Goal: Information Seeking & Learning: Learn about a topic

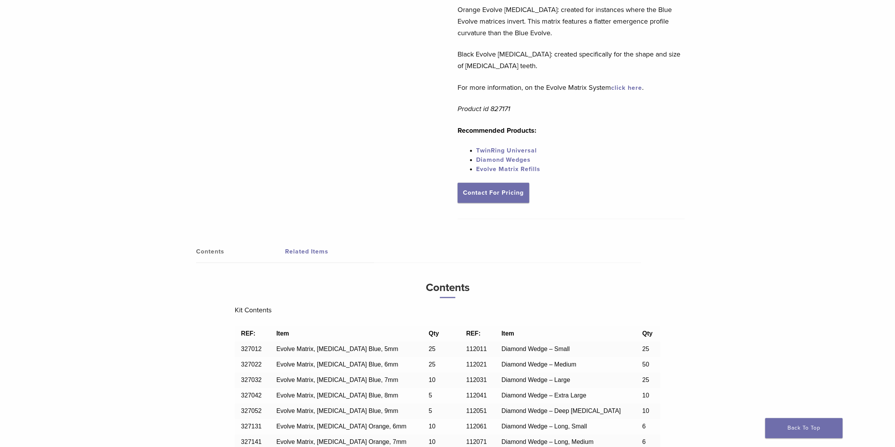
scroll to position [352, 0]
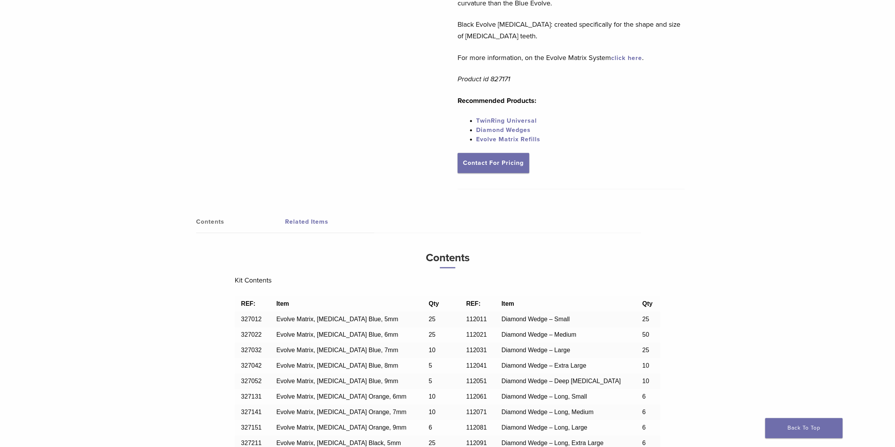
click at [504, 119] on link "TwinRing Universal" at bounding box center [506, 121] width 61 height 8
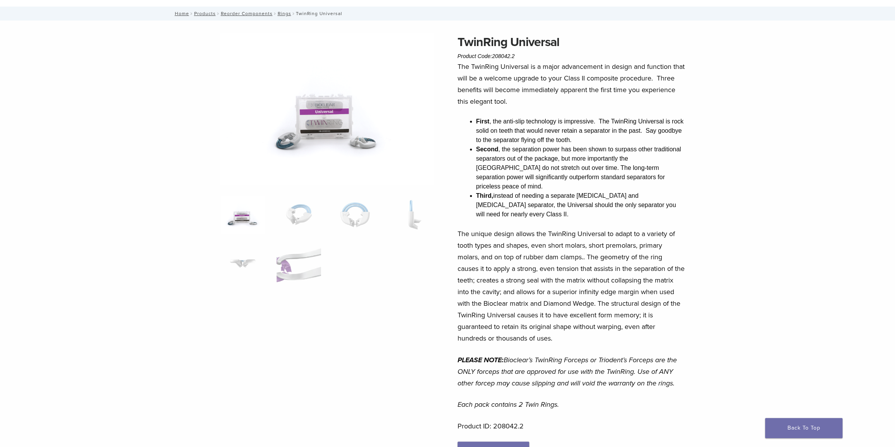
scroll to position [70, 0]
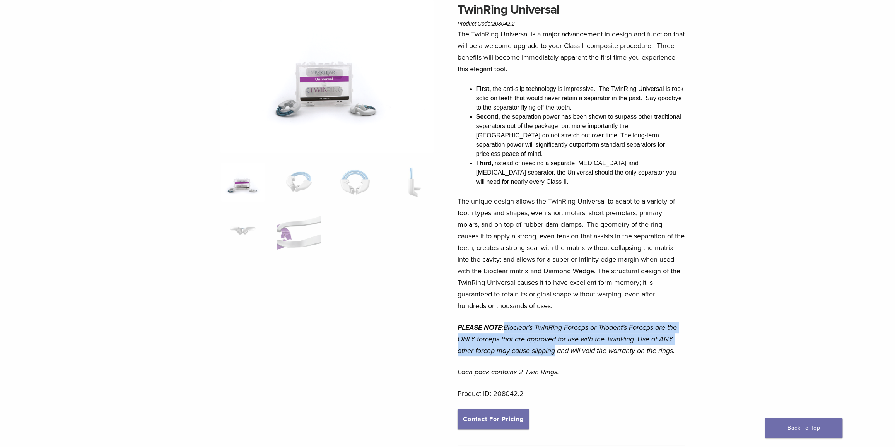
drag, startPoint x: 507, startPoint y: 307, endPoint x: 556, endPoint y: 329, distance: 53.7
click at [556, 329] on em "Bioclear’s TwinRing Forceps or Triodent’s Forceps are the ONLY forceps that are…" at bounding box center [567, 339] width 219 height 32
copy em "Bioclear’s TwinRing Forceps or Triodent’s Forceps are the ONLY forceps that are…"
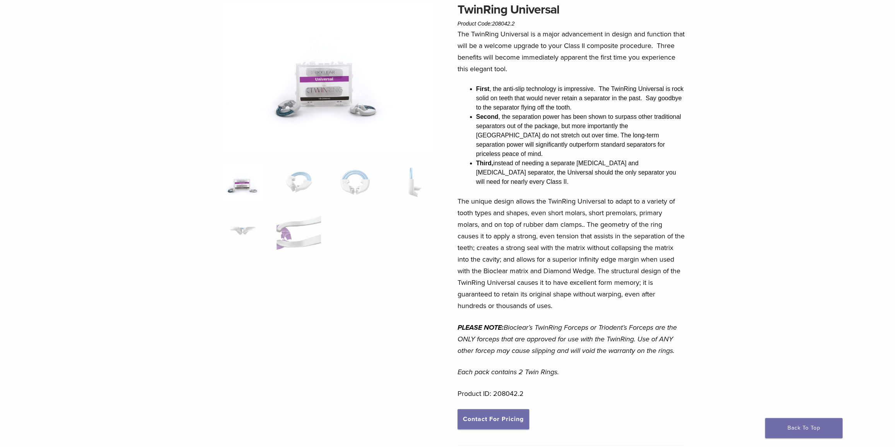
click at [143, 38] on div "TwinRing Universal Product Code: 208042.2 $ 284.97 TwinRing Universal Product C…" at bounding box center [447, 294] width 895 height 613
